Goal: Task Accomplishment & Management: Complete application form

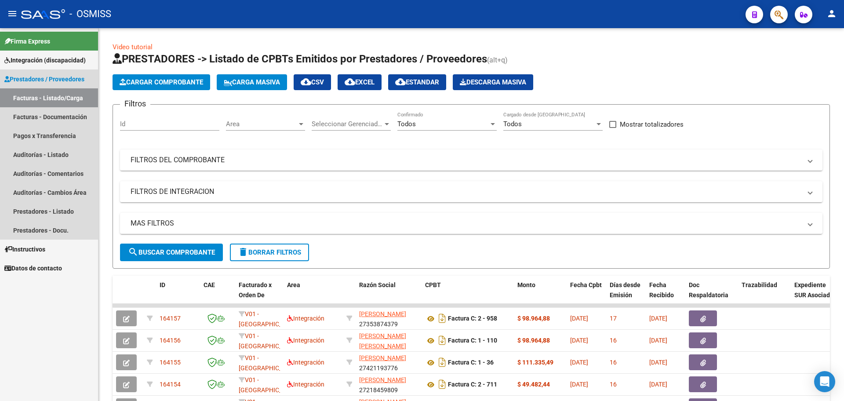
click at [34, 79] on span "Prestadores / Proveedores" at bounding box center [44, 79] width 80 height 10
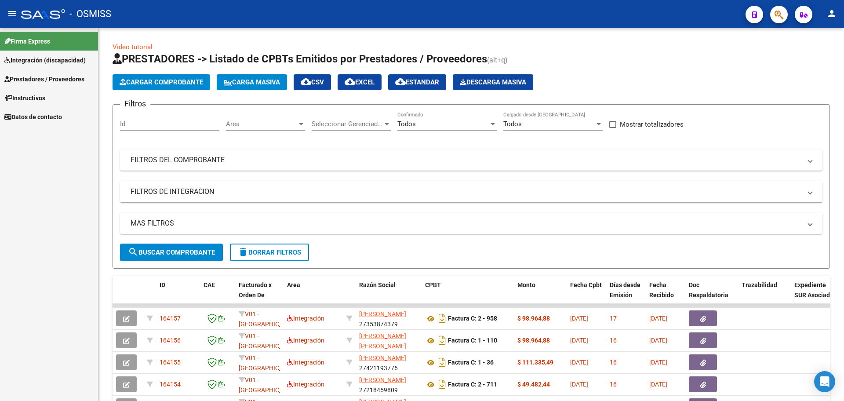
click at [37, 57] on span "Integración (discapacidad)" at bounding box center [44, 60] width 81 height 10
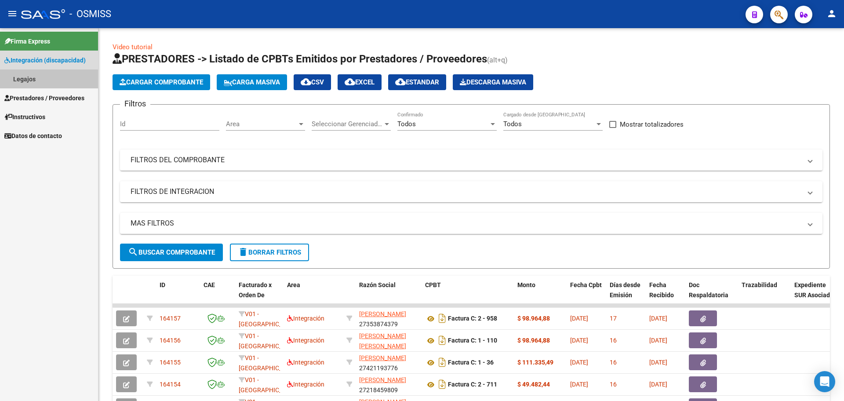
click at [34, 80] on link "Legajos" at bounding box center [49, 78] width 98 height 19
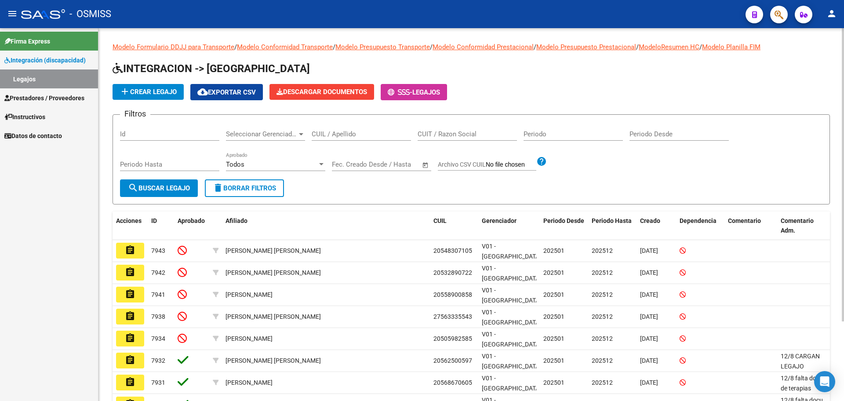
click at [156, 83] on app-list-header "INTEGRACION -> Legajos add Crear Legajo cloud_download Exportar CSV Descargar D…" at bounding box center [472, 133] width 718 height 143
click at [152, 88] on span "add Crear Legajo" at bounding box center [148, 92] width 57 height 8
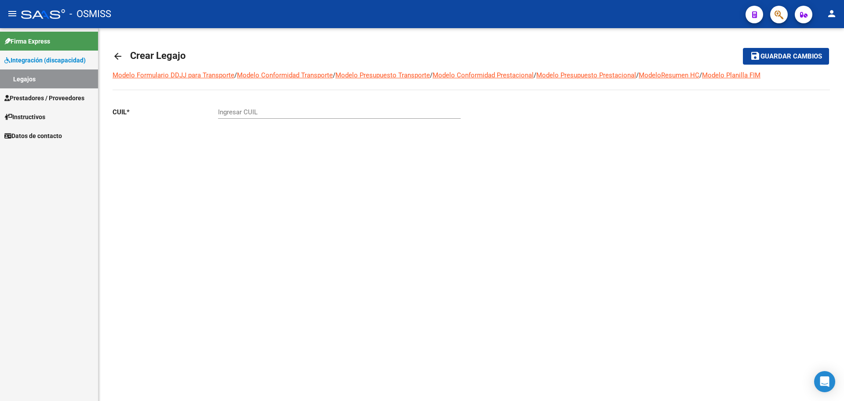
click at [235, 111] on input "Ingresar CUIL" at bounding box center [339, 112] width 243 height 8
paste input "-55861226"
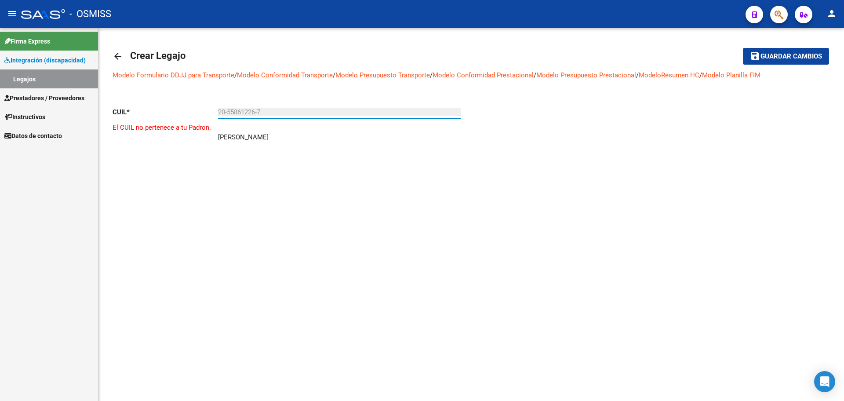
type input "20-55861226-7"
click at [121, 55] on mat-icon "arrow_back" at bounding box center [118, 56] width 11 height 11
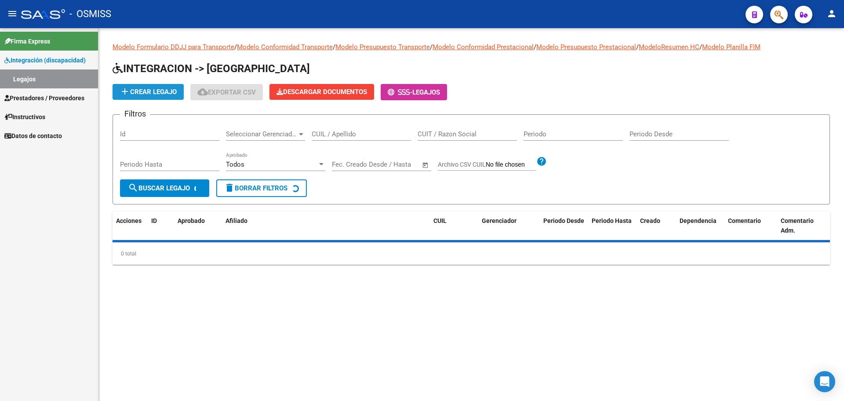
click at [148, 95] on button "add Crear Legajo" at bounding box center [148, 92] width 71 height 16
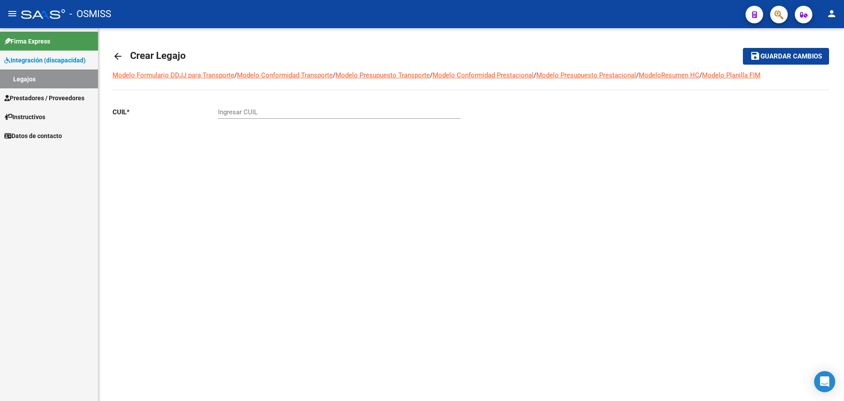
click at [223, 113] on input "Ingresar CUIL" at bounding box center [339, 112] width 243 height 8
paste input "-54521532"
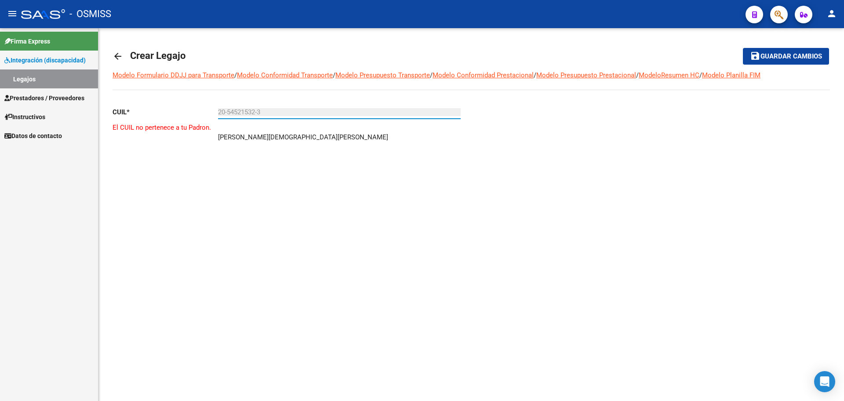
type input "20-54521532-3"
click at [115, 55] on mat-icon "arrow_back" at bounding box center [118, 56] width 11 height 11
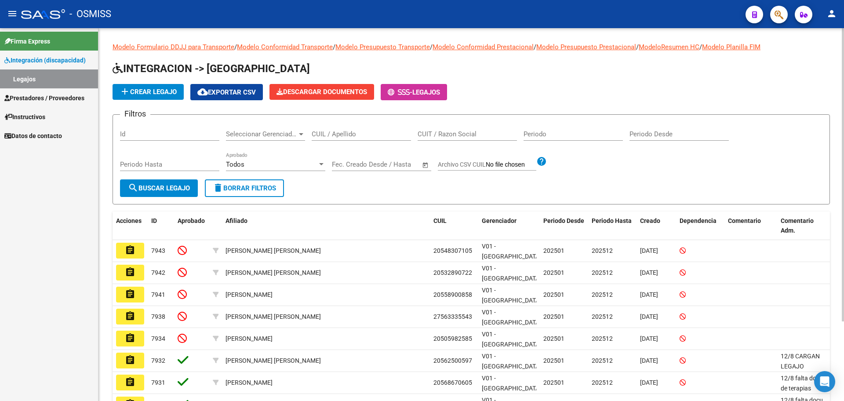
click at [331, 130] on input "CUIL / Apellido" at bounding box center [361, 134] width 99 height 8
type input "[PERSON_NAME]"
click at [186, 189] on span "search Buscar Legajo" at bounding box center [159, 188] width 62 height 8
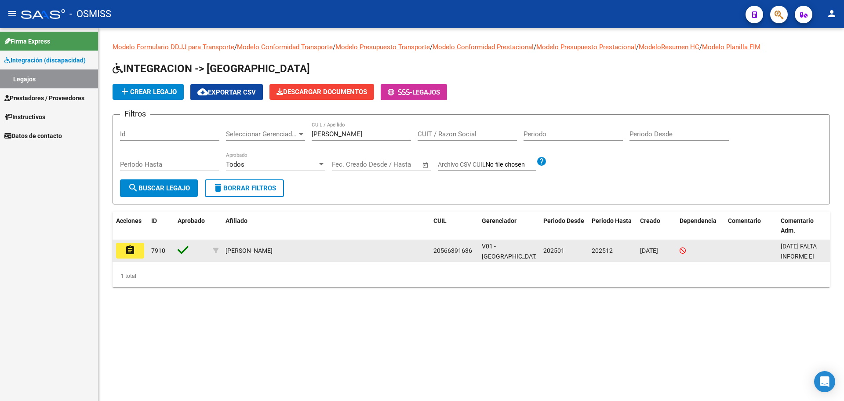
click at [135, 254] on mat-icon "assignment" at bounding box center [130, 250] width 11 height 11
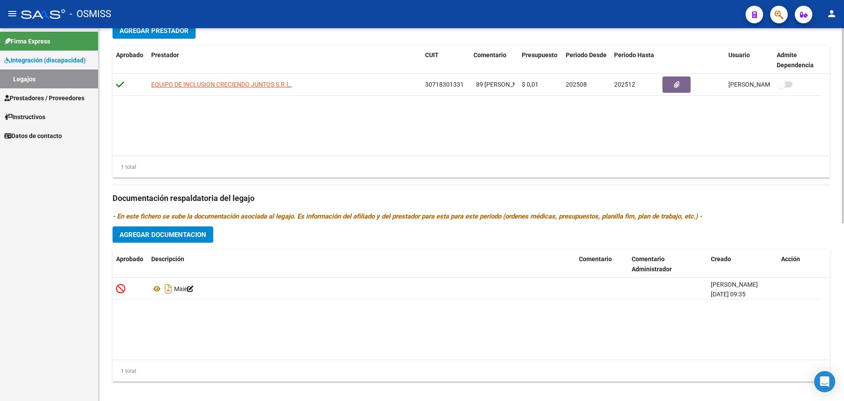
scroll to position [339, 0]
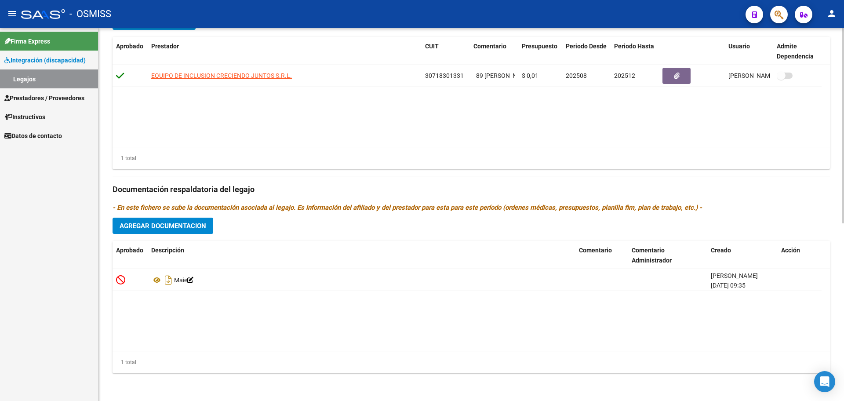
click at [150, 226] on span "Agregar Documentacion" at bounding box center [163, 226] width 87 height 8
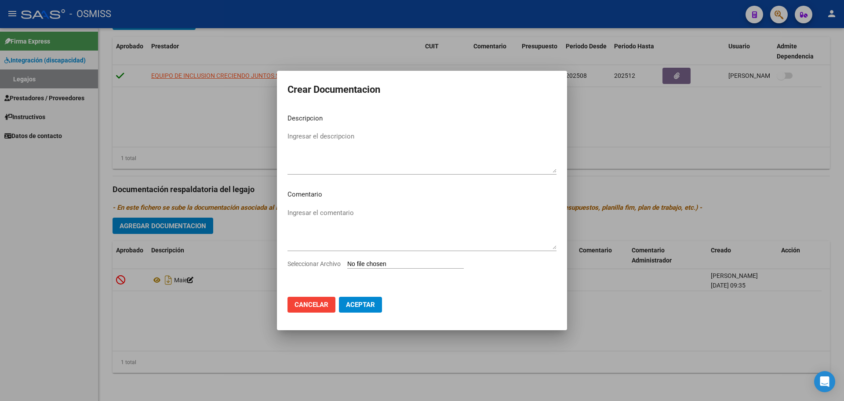
click at [419, 265] on input "Seleccionar Archivo" at bounding box center [405, 264] width 117 height 8
type input "C:\fakepath\.[PERSON_NAME]-PSICOLOGIA.pdf"
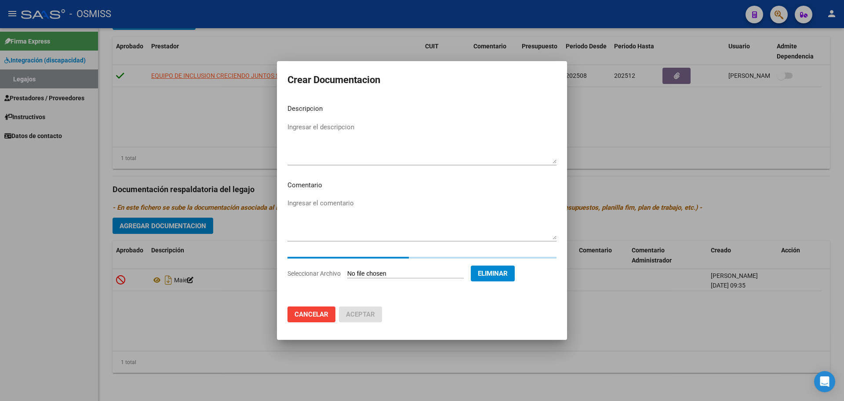
click at [311, 128] on textarea "Ingresar el descripcion" at bounding box center [422, 142] width 269 height 41
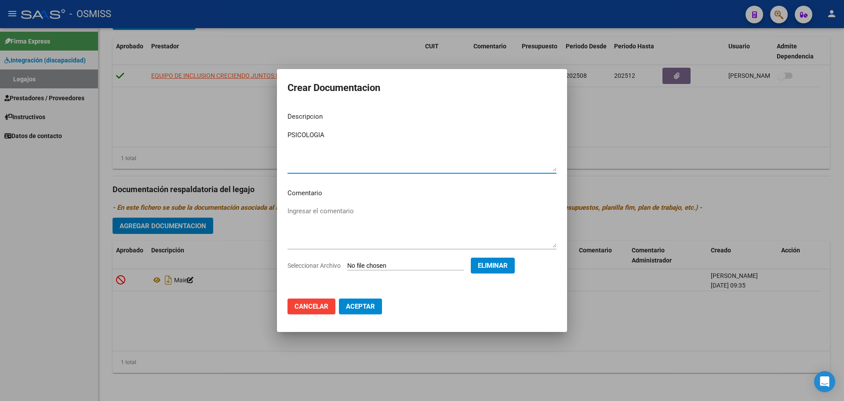
type textarea "PSICOLOGIA"
click at [357, 306] on span "Aceptar" at bounding box center [360, 306] width 29 height 8
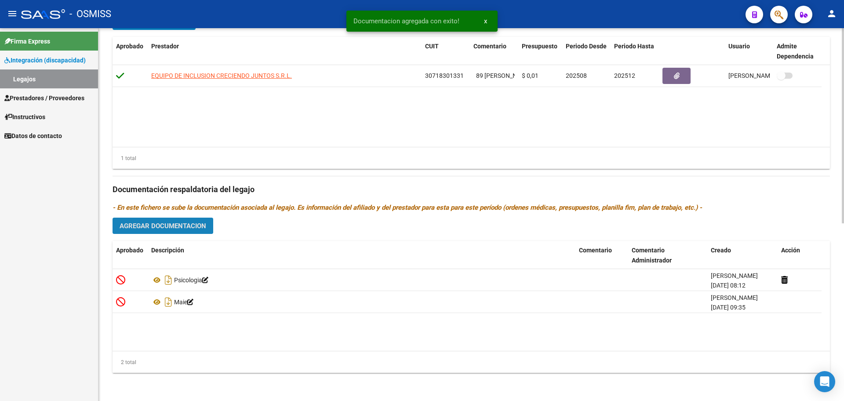
click at [182, 226] on span "Agregar Documentacion" at bounding box center [163, 226] width 87 height 8
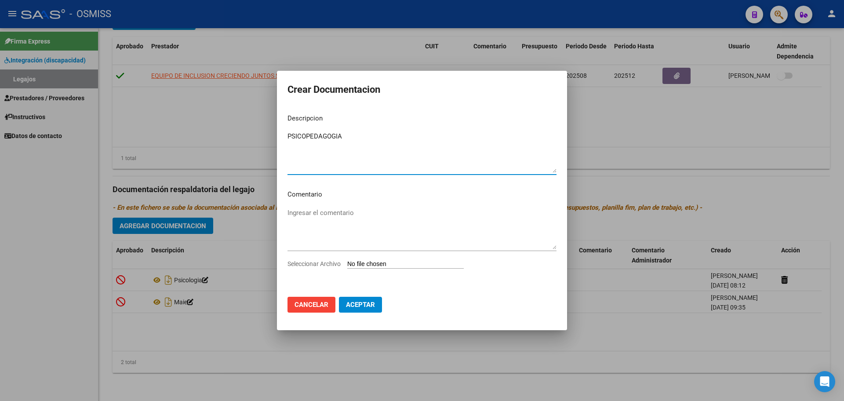
type textarea "PSICOPEDAGOGIA"
click at [388, 263] on input "Seleccionar Archivo" at bounding box center [405, 264] width 117 height 8
type input "C:\fakepath\.[PERSON_NAME]- PSICOPEDAGOGIA.pdf"
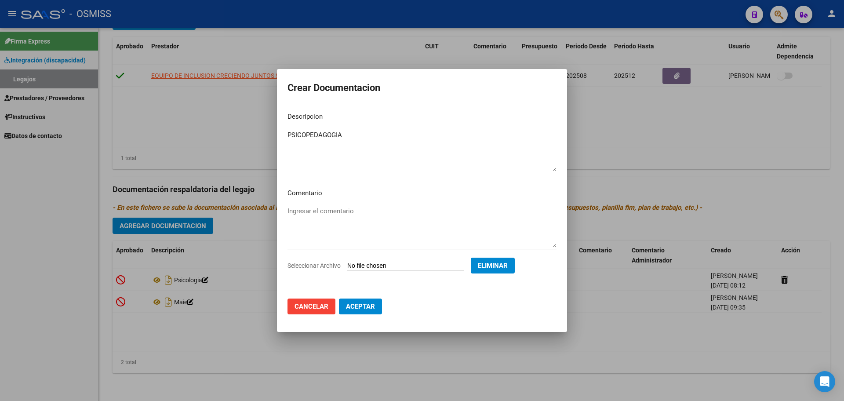
click at [357, 309] on span "Aceptar" at bounding box center [360, 306] width 29 height 8
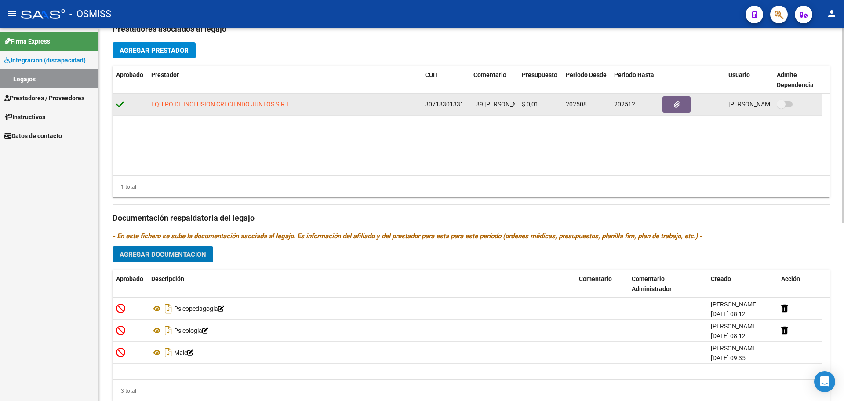
scroll to position [284, 0]
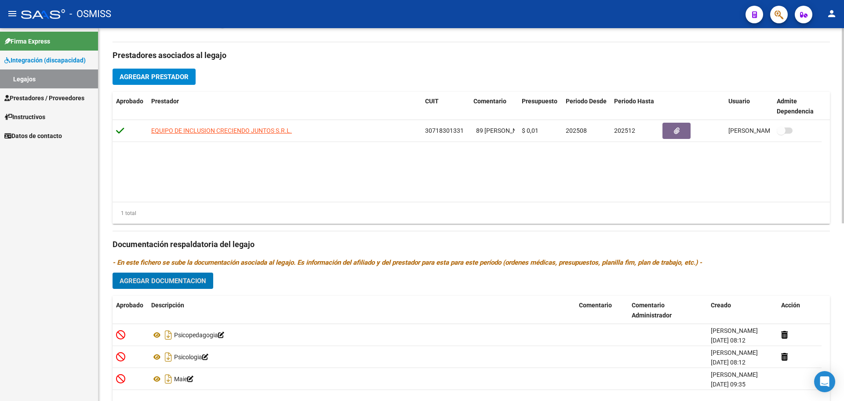
click at [166, 84] on button "Agregar Prestador" at bounding box center [154, 77] width 83 height 16
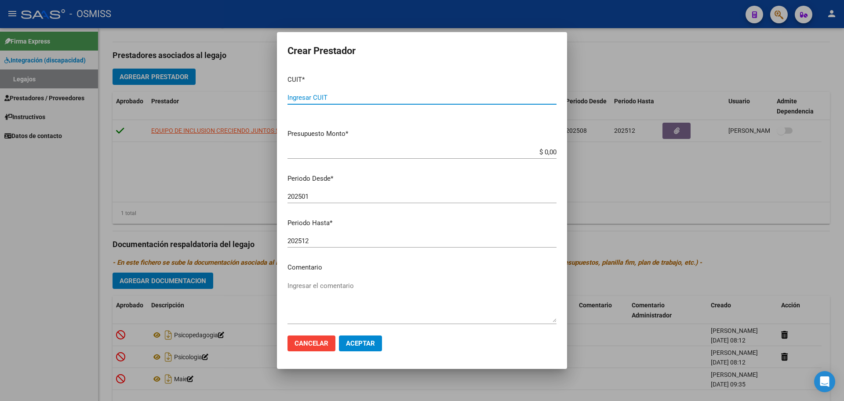
paste input "27-41387782-8"
type input "27-41387782-8"
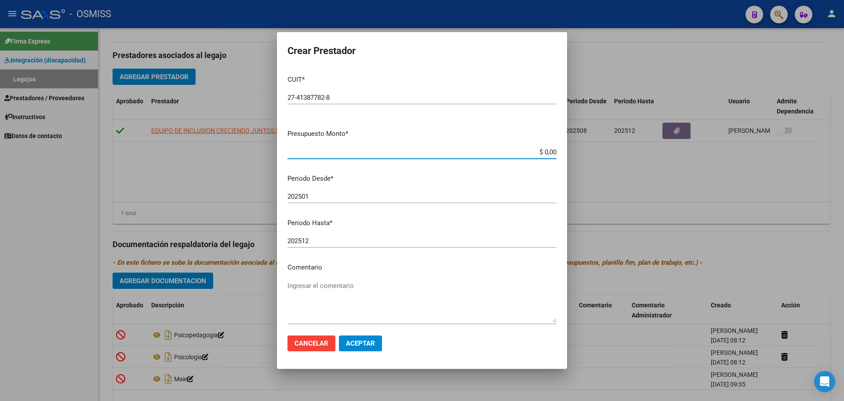
type input "$ 0,01"
type input "202508"
click at [356, 342] on span "Aceptar" at bounding box center [360, 343] width 29 height 8
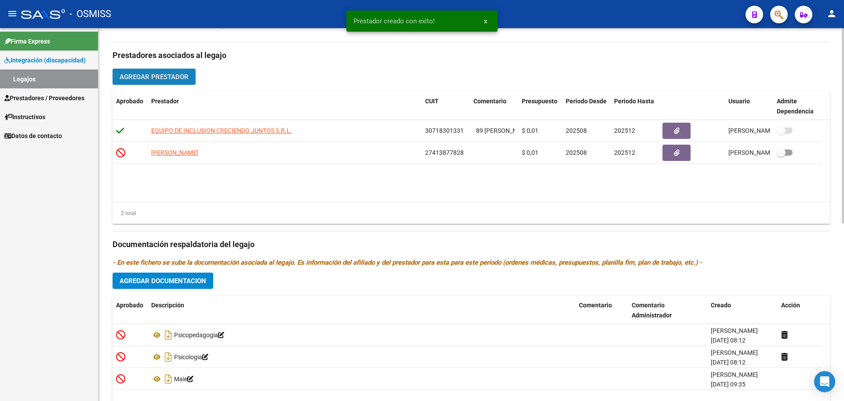
click at [168, 83] on button "Agregar Prestador" at bounding box center [154, 77] width 83 height 16
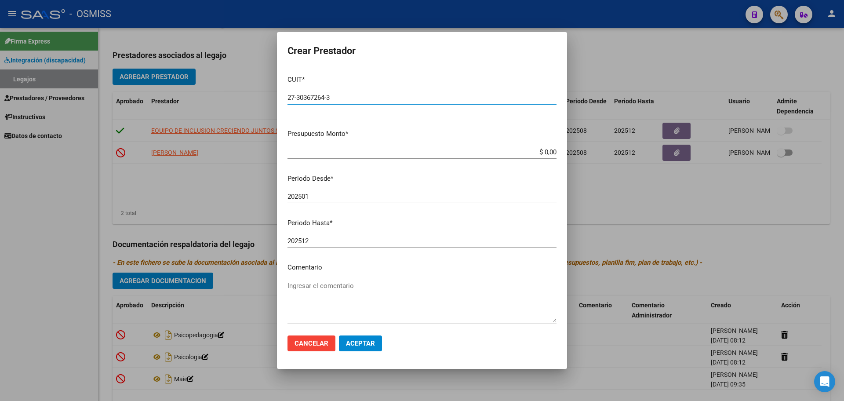
type input "27-30367264-3"
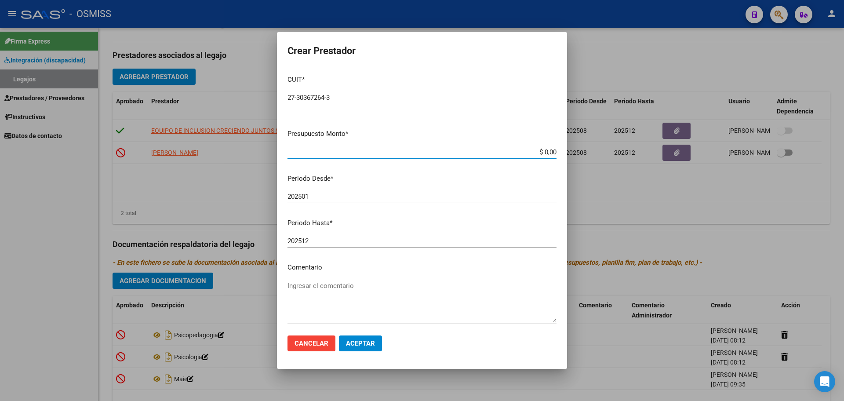
type input "$ 0,01"
type input "202508"
click at [370, 346] on span "Aceptar" at bounding box center [360, 343] width 29 height 8
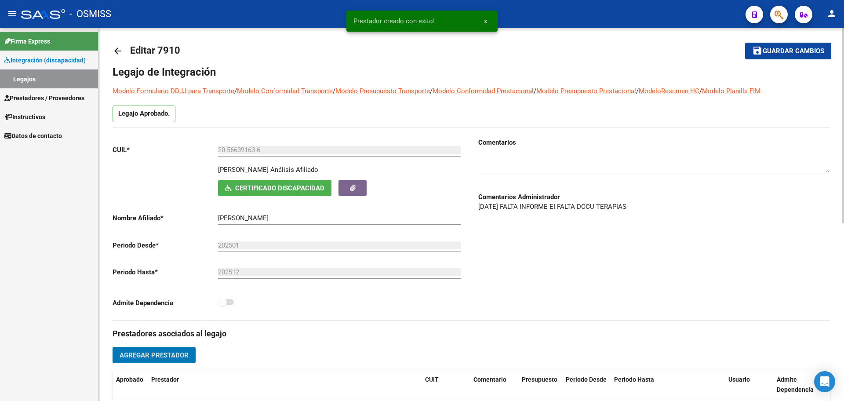
scroll to position [0, 0]
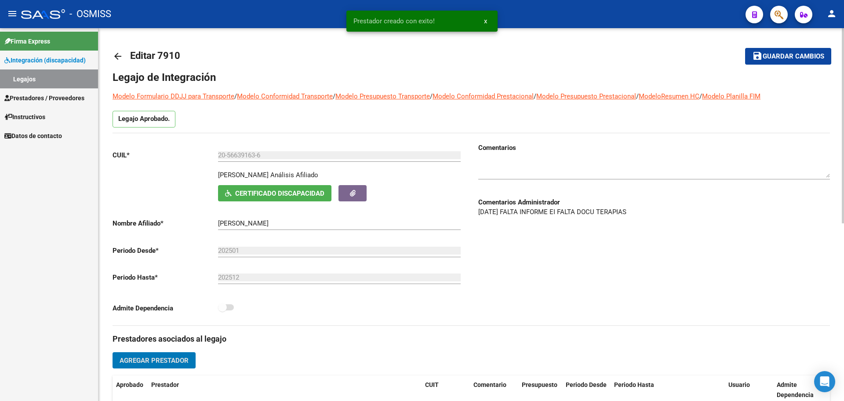
click at [485, 178] on div at bounding box center [654, 166] width 352 height 27
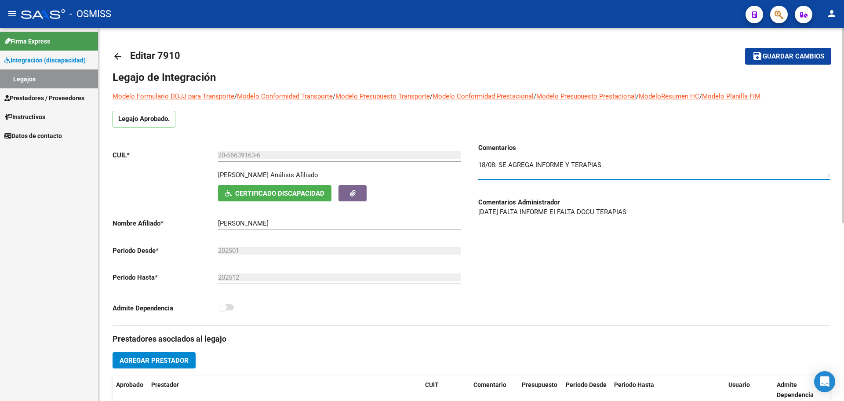
type textarea "18/08: SE AGREGA INFORME Y TERAPIAS"
click at [800, 47] on mat-toolbar-row "save Guardar cambios" at bounding box center [756, 56] width 149 height 28
click at [798, 47] on mat-toolbar-row "save Guardar cambios" at bounding box center [756, 56] width 149 height 28
click at [798, 55] on span "Guardar cambios" at bounding box center [794, 57] width 62 height 8
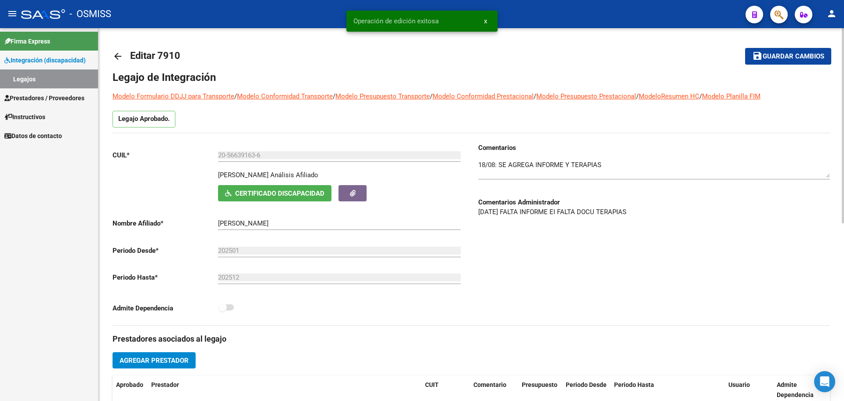
click at [114, 58] on mat-icon "arrow_back" at bounding box center [118, 56] width 11 height 11
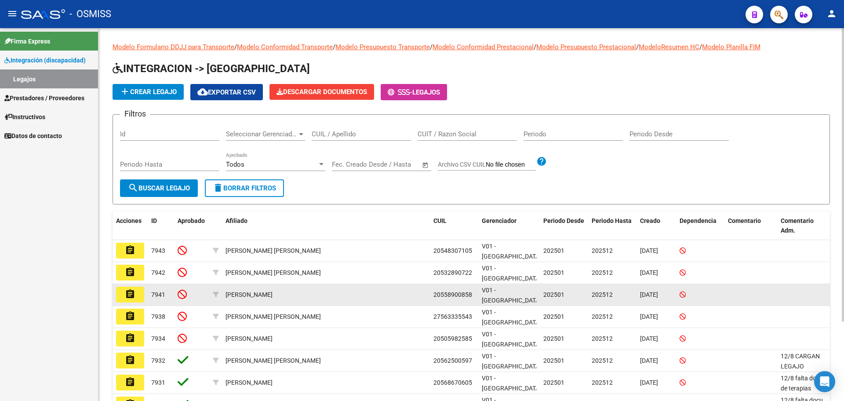
click at [128, 289] on mat-icon "assignment" at bounding box center [130, 294] width 11 height 11
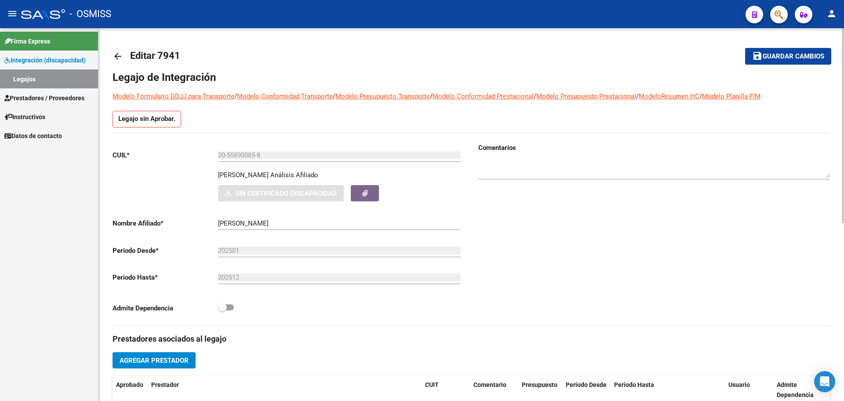
click at [122, 54] on mat-icon "arrow_back" at bounding box center [118, 56] width 11 height 11
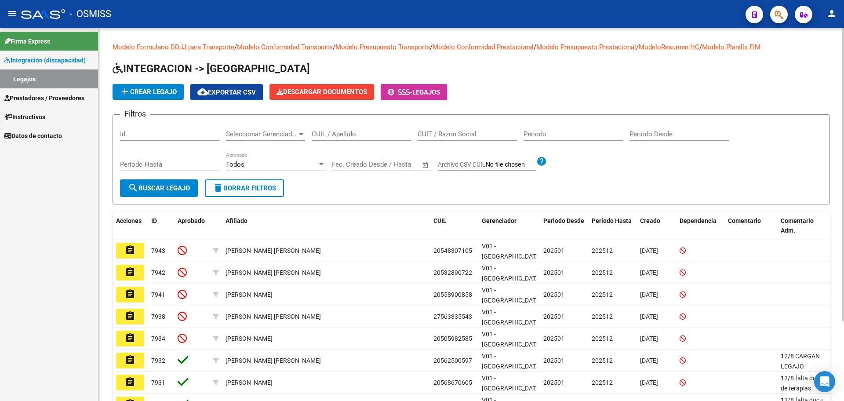
click at [153, 93] on span "add Crear Legajo" at bounding box center [148, 92] width 57 height 8
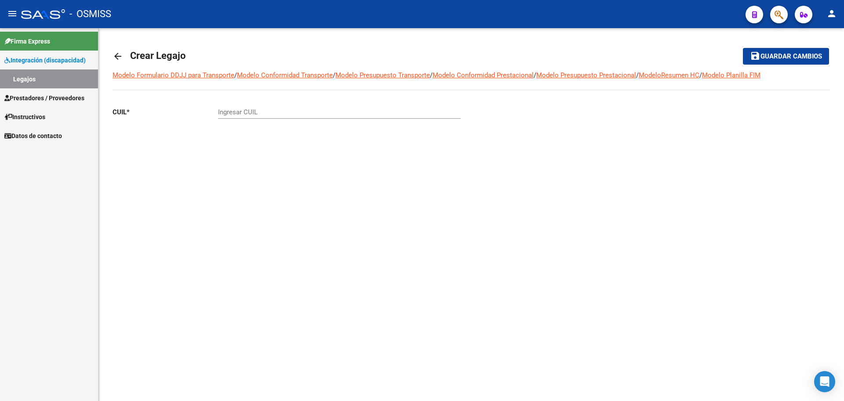
click at [224, 109] on input "Ingresar CUIL" at bounding box center [339, 112] width 243 height 8
paste input "-55324180"
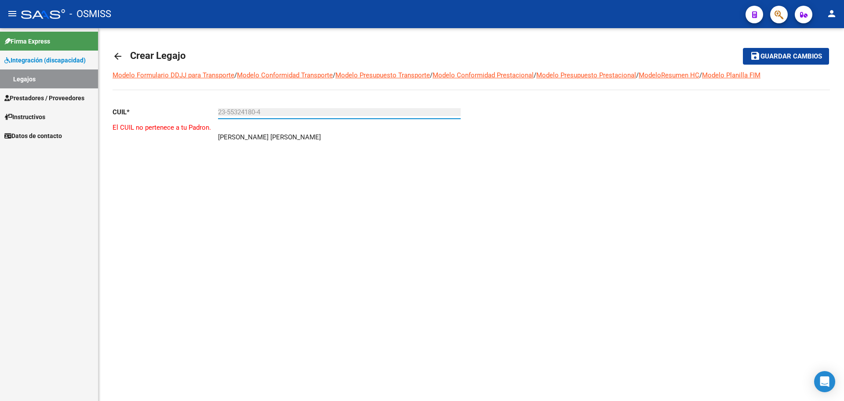
type input "23-55324180-4"
